Goal: Task Accomplishment & Management: Manage account settings

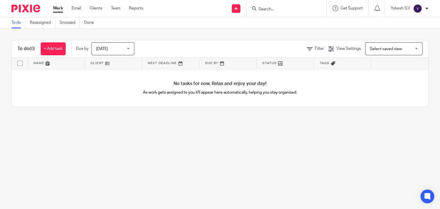
click at [420, 12] on img at bounding box center [417, 8] width 9 height 9
click at [405, 32] on span "Email integration" at bounding box center [410, 31] width 30 height 4
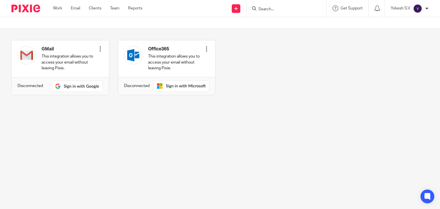
click at [418, 5] on img at bounding box center [417, 8] width 9 height 9
click at [370, 66] on div "GMail This integration allows you to access your email without leaving Pixie. C…" at bounding box center [216, 72] width 426 height 64
click at [31, 9] on img at bounding box center [25, 9] width 29 height 8
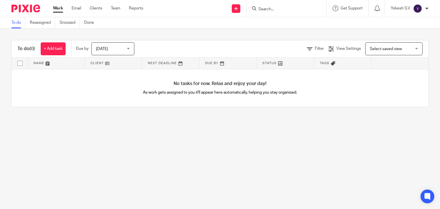
click at [425, 10] on div at bounding box center [426, 8] width 3 height 3
click at [408, 21] on li "My profile" at bounding box center [406, 23] width 38 height 8
click at [404, 24] on span "My profile" at bounding box center [404, 23] width 18 height 4
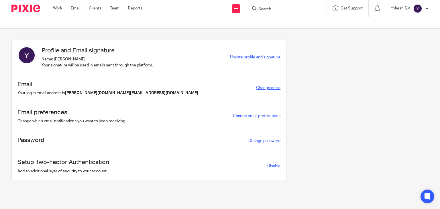
click at [261, 88] on link "Change email" at bounding box center [268, 88] width 24 height 4
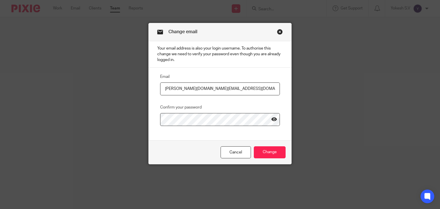
click at [272, 119] on icon at bounding box center [274, 119] width 6 height 6
click at [261, 154] on input "Change" at bounding box center [270, 152] width 32 height 12
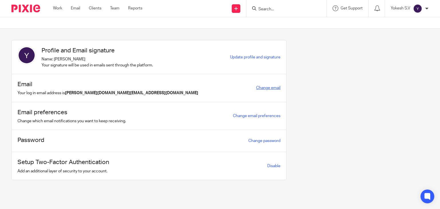
click at [256, 89] on link "Change email" at bounding box center [268, 88] width 24 height 4
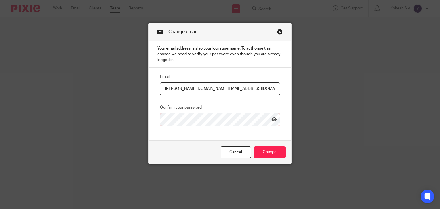
drag, startPoint x: 221, startPoint y: 90, endPoint x: 132, endPoint y: 85, distance: 89.2
click at [132, 85] on div "Change email Your email address is also your login username. To authorise this …" at bounding box center [220, 104] width 440 height 209
type input "yokesh.sv@riseaccounting.co.uk"
click at [271, 120] on icon at bounding box center [274, 119] width 6 height 6
click at [270, 154] on input "Change" at bounding box center [270, 152] width 32 height 12
